Goal: Navigation & Orientation: Go to known website

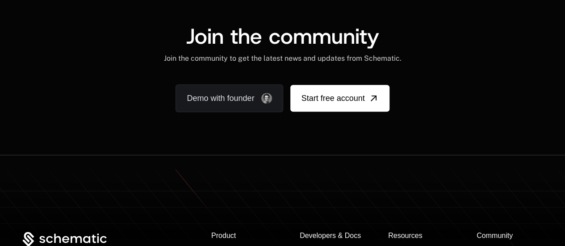
scroll to position [5477, 0]
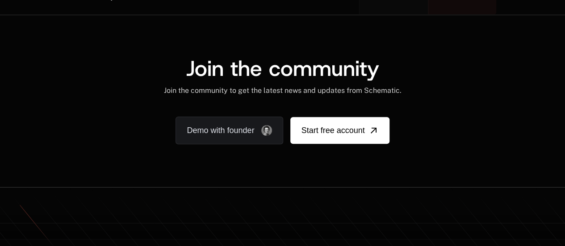
scroll to position [5520, 0]
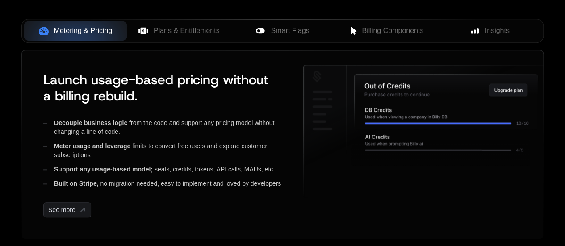
scroll to position [402, 0]
